Goal: Find specific page/section: Find specific page/section

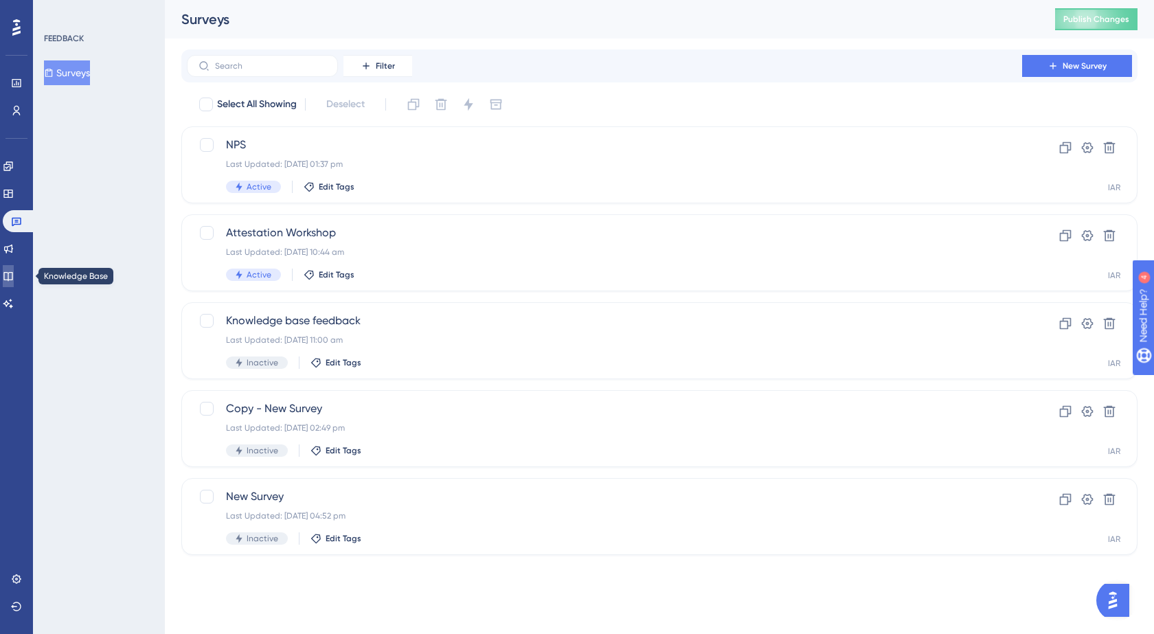
click at [12, 280] on icon at bounding box center [7, 276] width 9 height 9
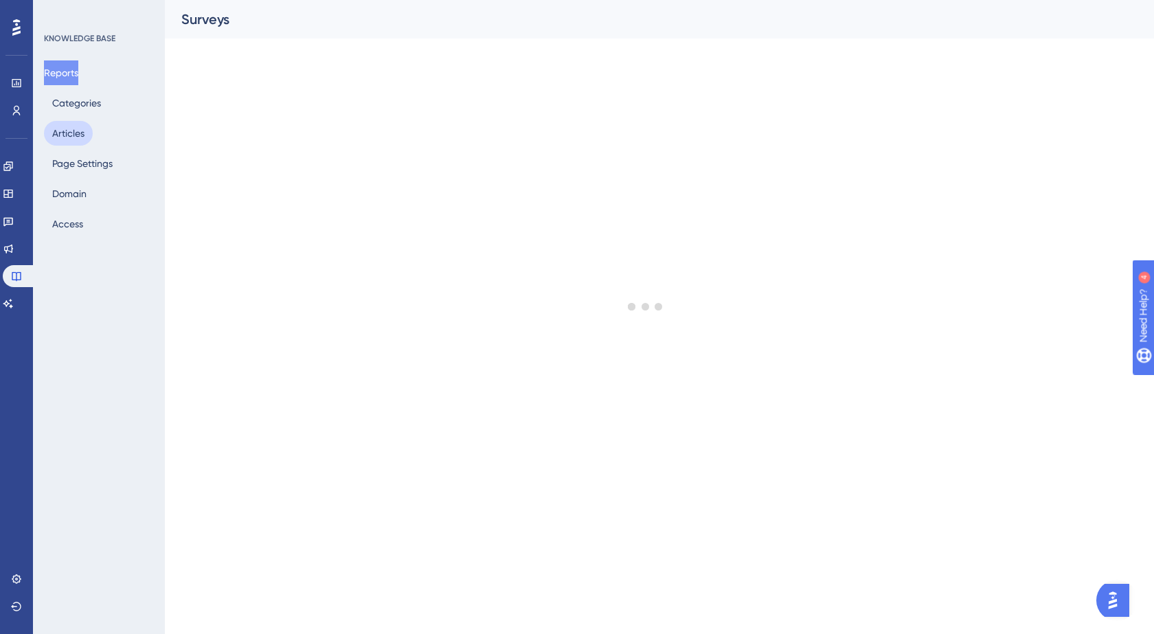
click at [71, 131] on button "Articles" at bounding box center [68, 133] width 49 height 25
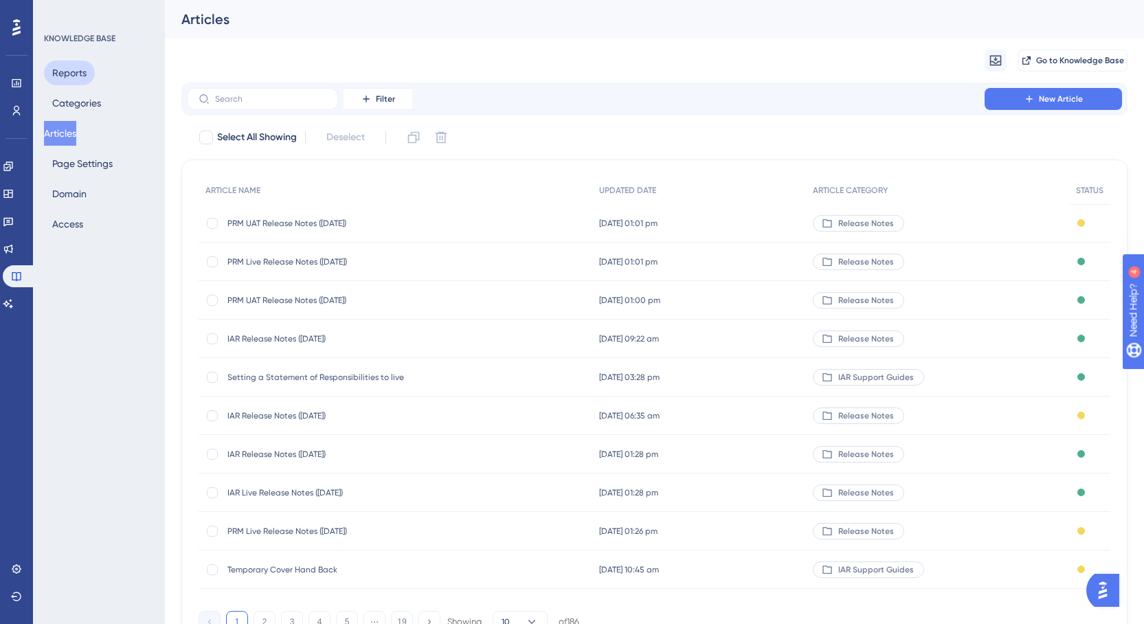
click at [69, 69] on button "Reports" at bounding box center [69, 72] width 51 height 25
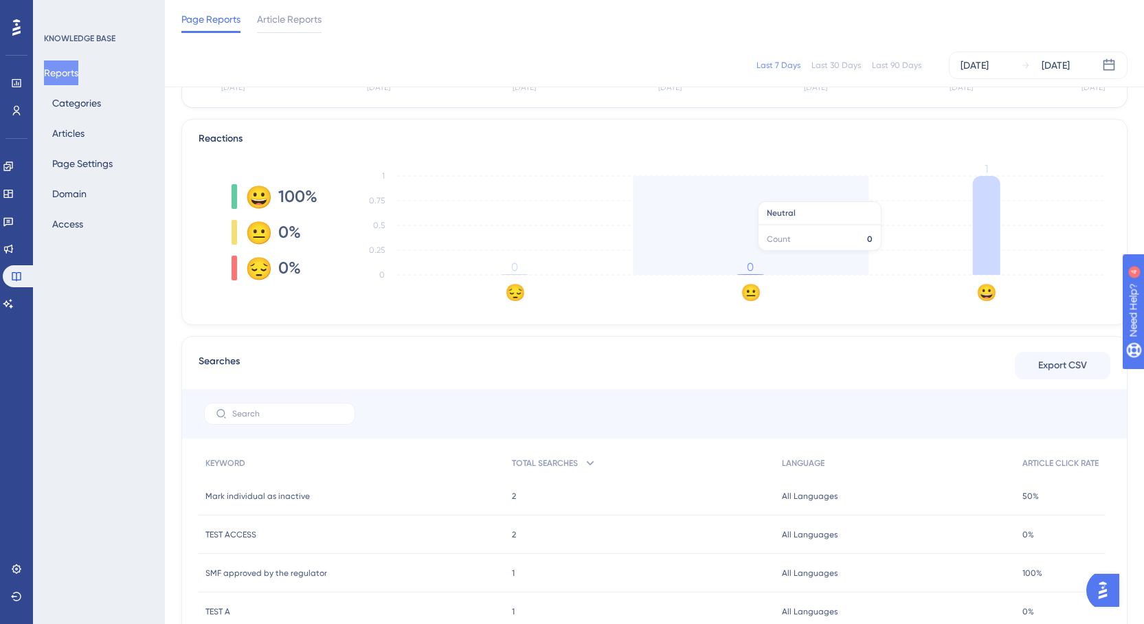
scroll to position [127, 0]
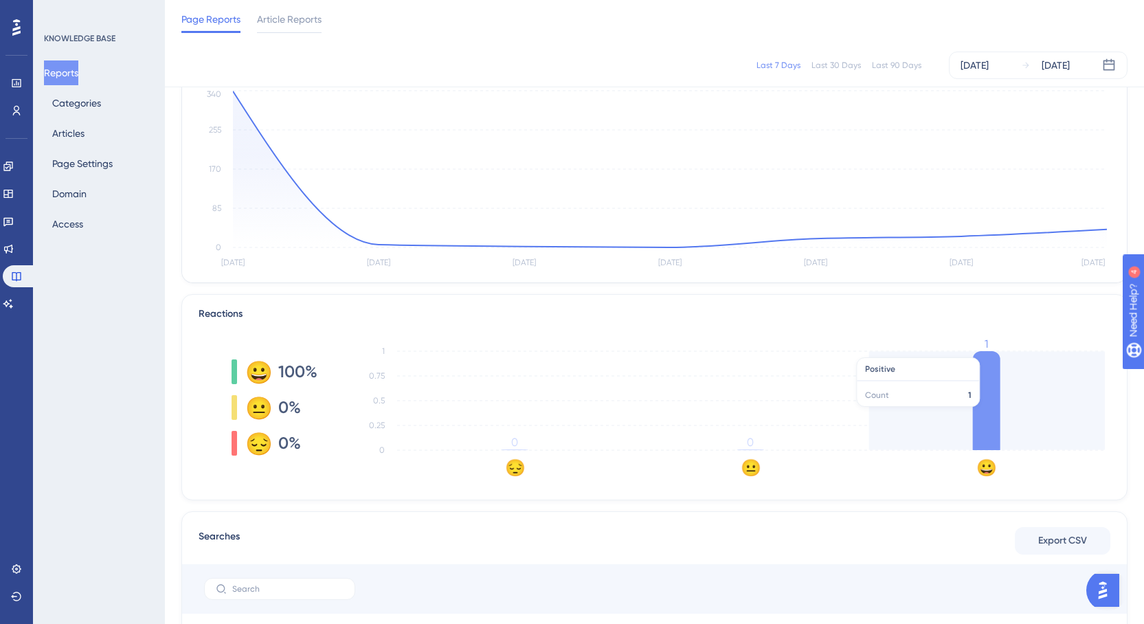
click at [986, 414] on icon at bounding box center [986, 400] width 27 height 99
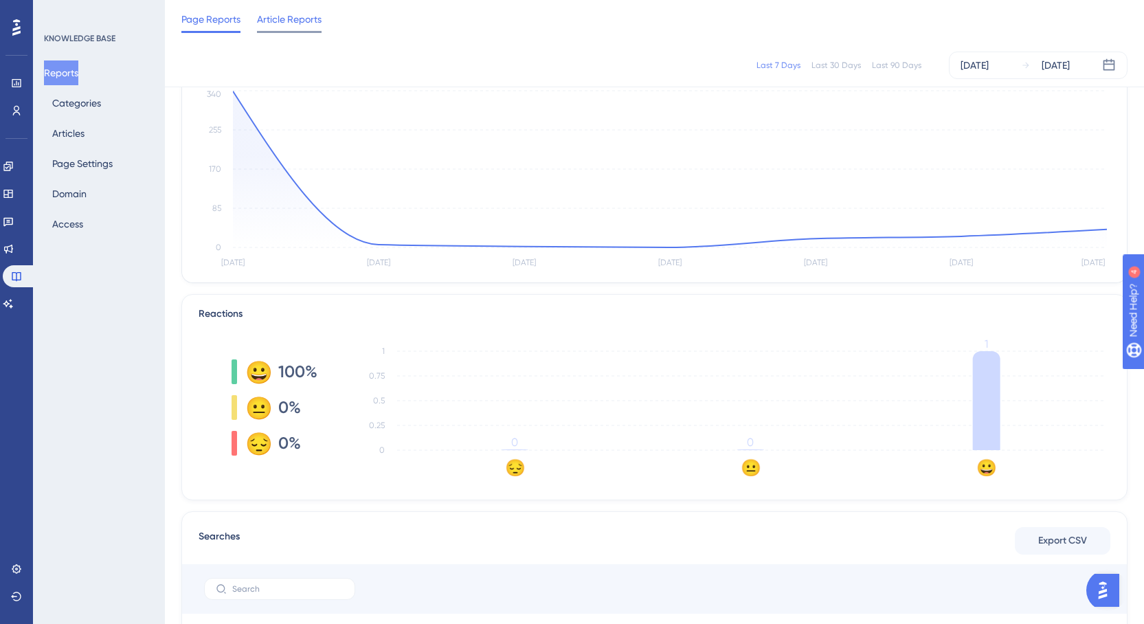
click at [288, 20] on span "Article Reports" at bounding box center [289, 19] width 65 height 16
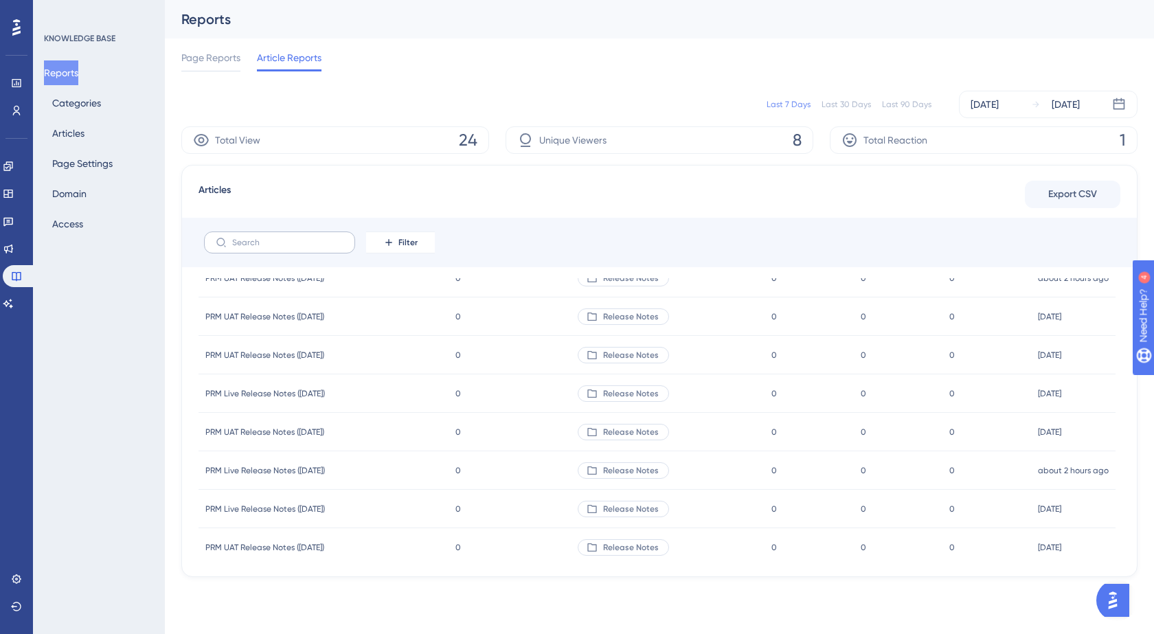
scroll to position [962, 0]
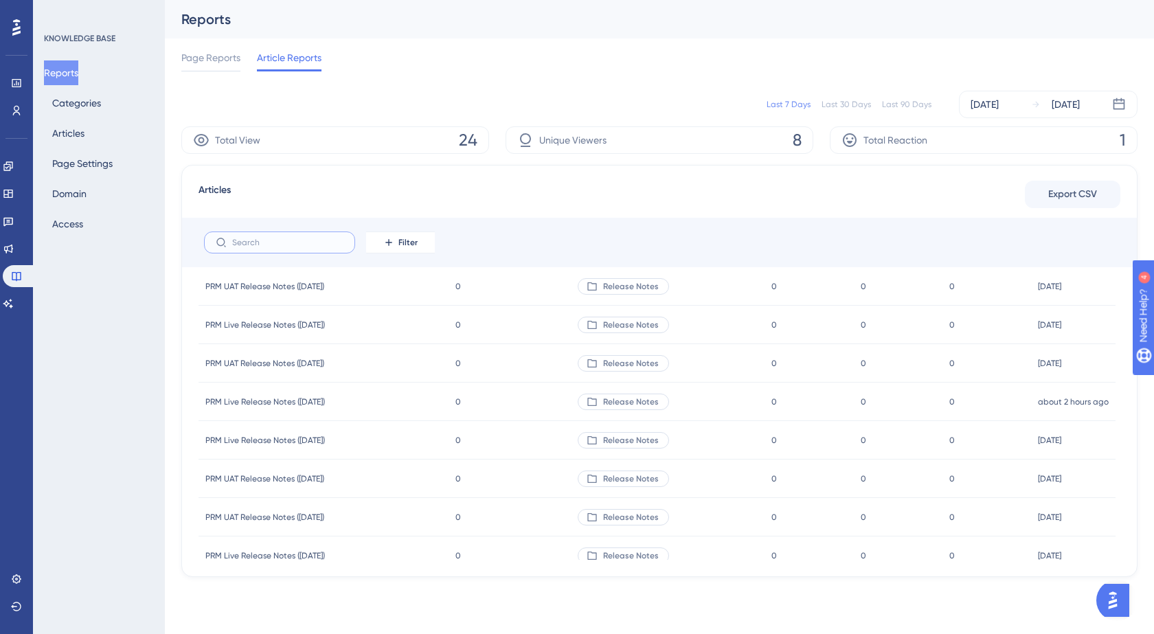
click at [267, 242] on input "text" at bounding box center [287, 243] width 111 height 10
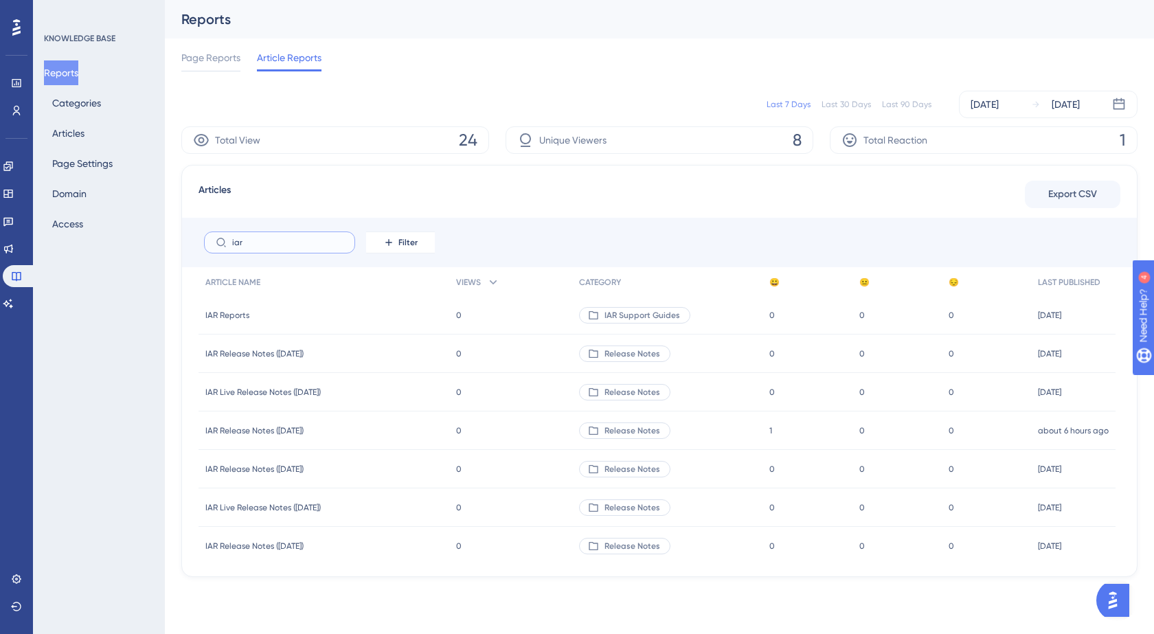
scroll to position [0, 0]
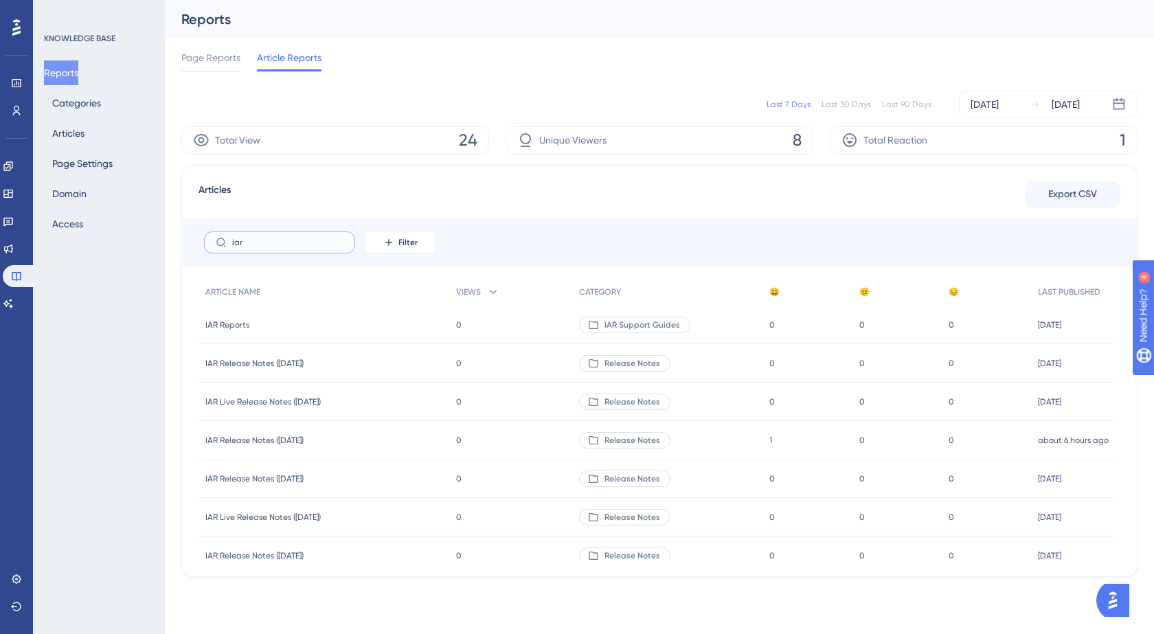
type input "iar"
